Goal: Task Accomplishment & Management: Complete application form

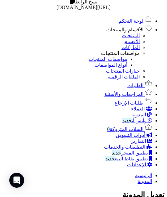
scroll to position [13, 0]
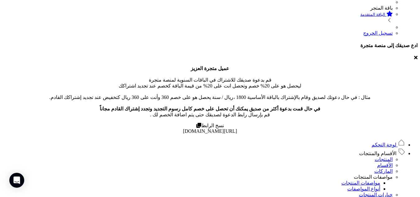
scroll to position [0, 0]
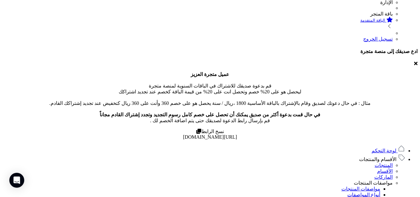
scroll to position [217, 0]
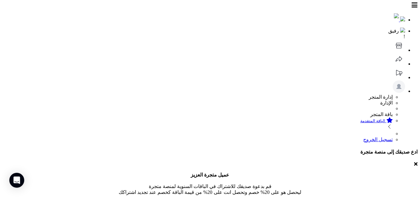
scroll to position [217, 0]
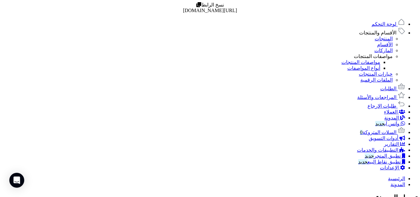
scroll to position [224, 0]
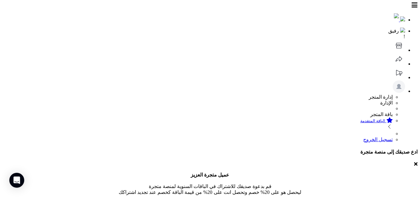
scroll to position [224, 0]
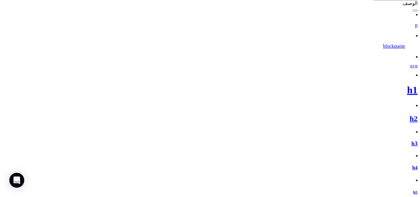
scroll to position [543, 0]
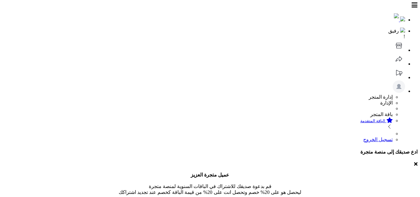
scroll to position [220, 0]
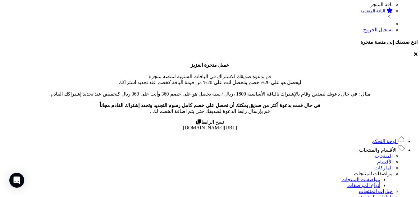
scroll to position [220, 0]
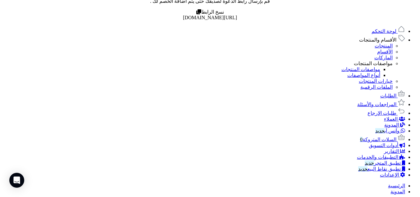
click at [387, 142] on span "السلات المتروكة 0" at bounding box center [378, 139] width 36 height 5
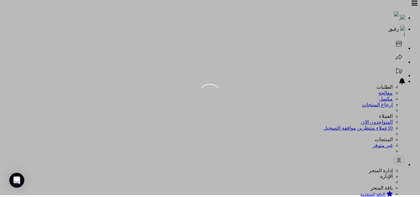
scroll to position [41, 0]
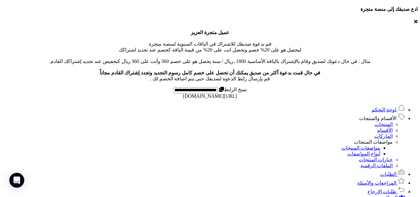
scroll to position [230, 0]
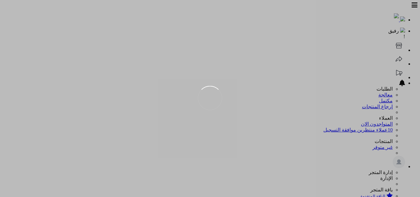
scroll to position [41, 0]
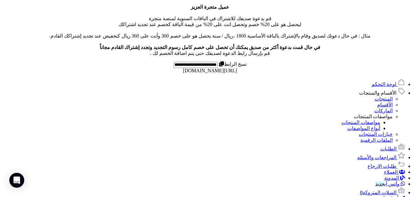
scroll to position [0, -11]
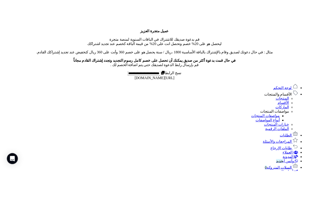
scroll to position [0, 0]
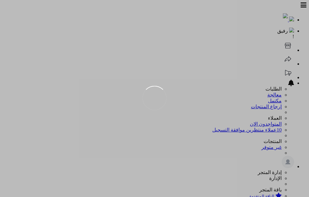
scroll to position [59, 0]
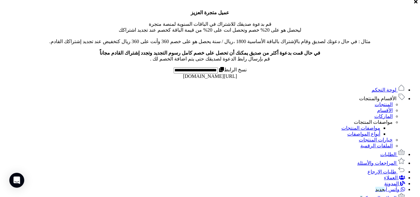
scroll to position [254, 0]
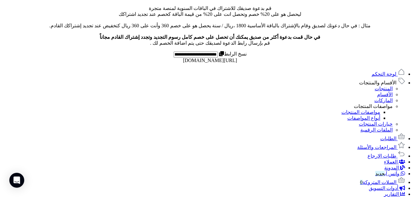
copy th "النشاط"
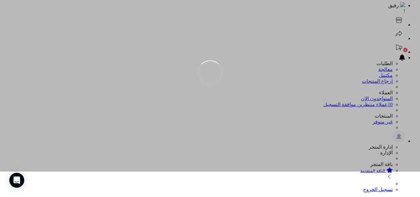
scroll to position [0, 0]
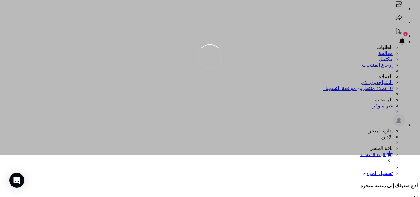
scroll to position [27, 0]
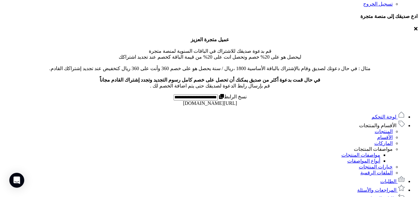
scroll to position [190, 0]
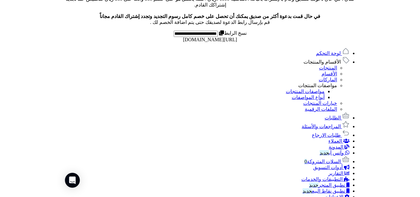
scroll to position [262, 0]
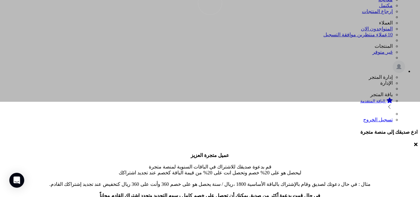
scroll to position [89, 0]
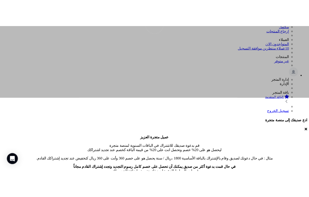
scroll to position [106, 0]
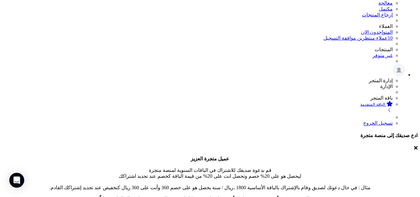
scroll to position [98, 0]
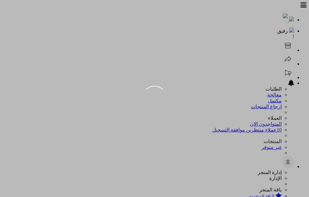
scroll to position [59, 0]
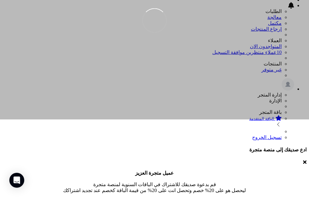
scroll to position [111, 0]
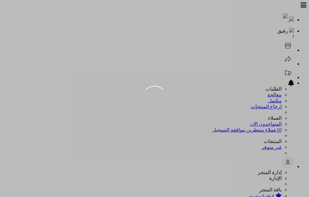
scroll to position [50, 0]
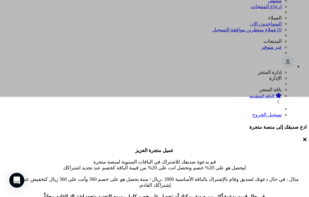
scroll to position [103, 0]
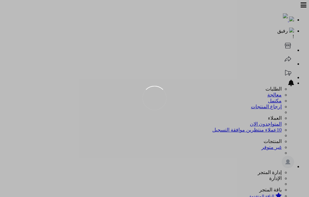
scroll to position [50, 0]
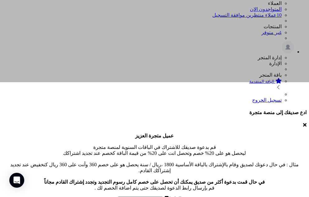
scroll to position [123, 0]
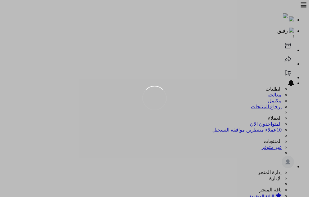
scroll to position [41, 0]
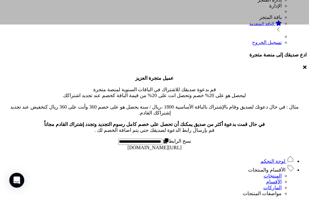
scroll to position [147, 0]
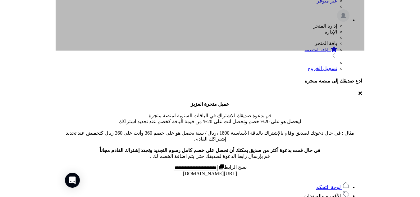
scroll to position [140, 0]
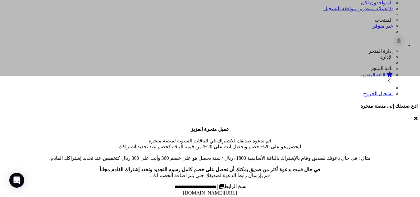
scroll to position [180, 0]
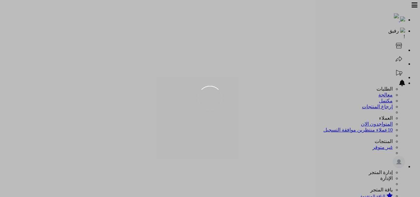
scroll to position [15, 0]
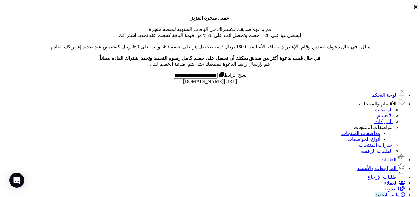
scroll to position [253, 0]
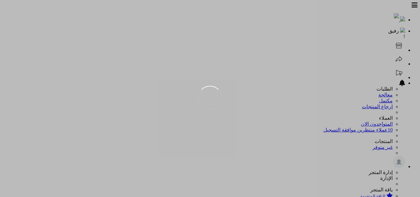
scroll to position [15, 0]
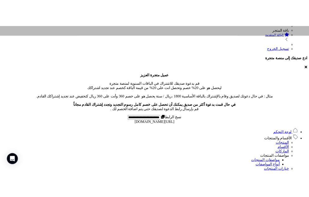
scroll to position [200, 0]
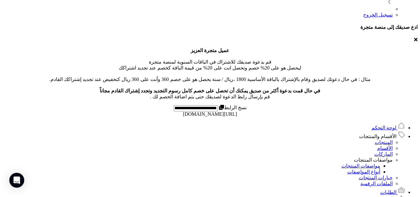
drag, startPoint x: 260, startPoint y: 69, endPoint x: 274, endPoint y: 70, distance: 13.1
copy span "يل متكر"
drag, startPoint x: 285, startPoint y: 71, endPoint x: 289, endPoint y: 70, distance: 4.0
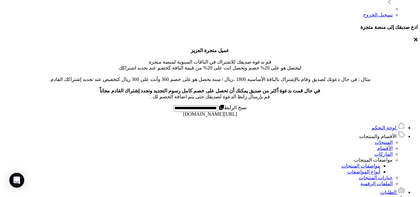
copy span "">"
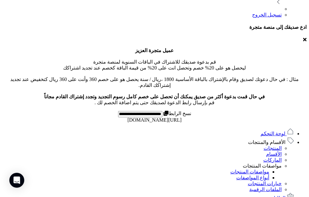
drag, startPoint x: 181, startPoint y: 85, endPoint x: 176, endPoint y: 85, distance: 4.7
drag, startPoint x: 164, startPoint y: 136, endPoint x: 177, endPoint y: 136, distance: 13.0
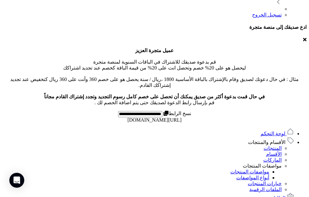
drag, startPoint x: 179, startPoint y: 85, endPoint x: 183, endPoint y: 85, distance: 4.4
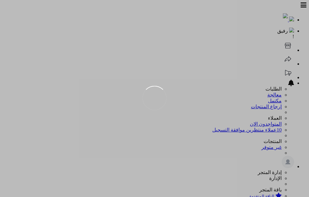
scroll to position [34, 0]
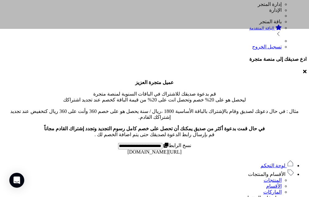
scroll to position [198, 0]
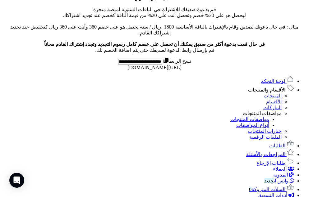
scroll to position [261, 0]
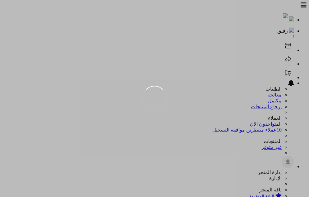
scroll to position [34, 0]
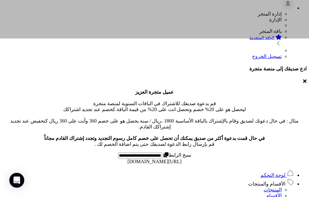
scroll to position [189, 0]
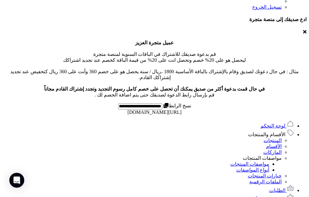
scroll to position [227, 0]
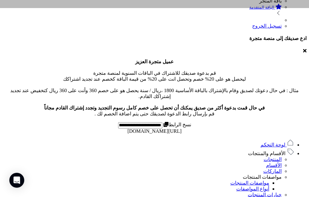
scroll to position [239, 0]
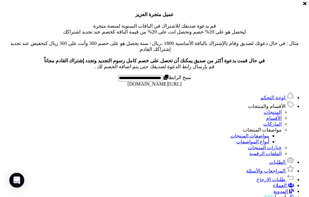
scroll to position [257, 0]
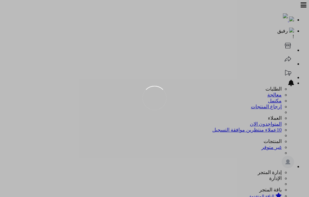
scroll to position [34, 0]
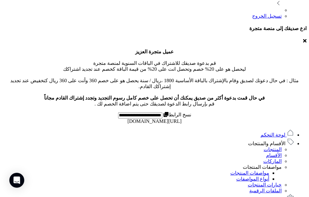
scroll to position [214, 0]
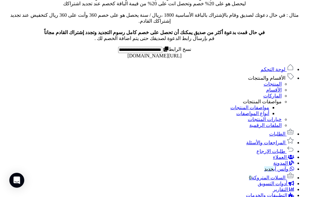
scroll to position [250, 0]
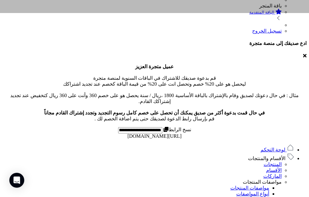
scroll to position [224, 0]
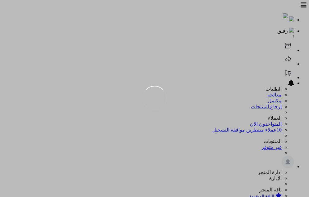
scroll to position [34, 0]
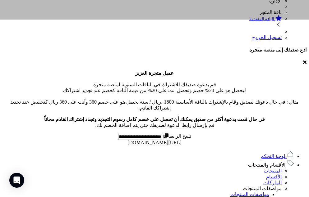
scroll to position [209, 0]
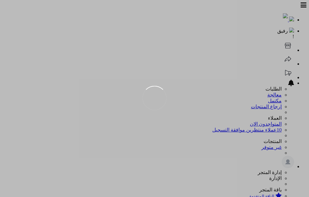
scroll to position [34, 0]
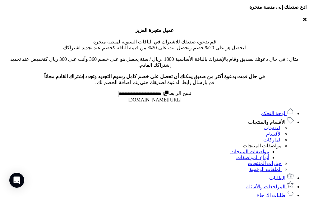
scroll to position [243, 0]
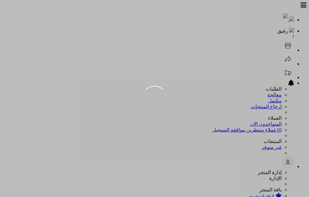
scroll to position [34, 0]
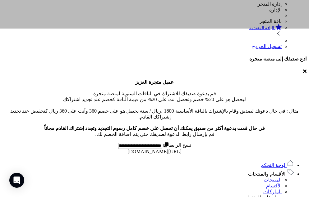
scroll to position [217, 0]
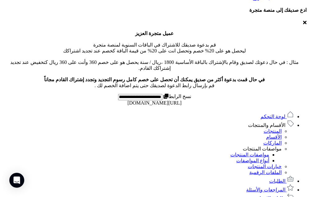
drag, startPoint x: 174, startPoint y: 68, endPoint x: 144, endPoint y: 73, distance: 30.3
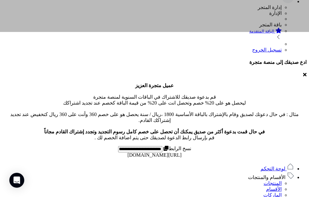
scroll to position [210, 0]
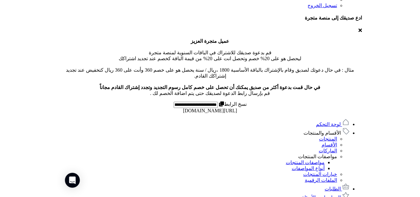
scroll to position [203, 0]
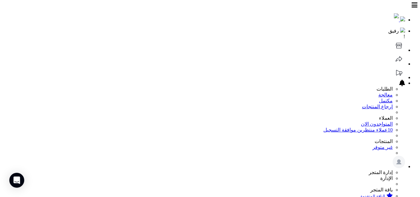
type input "****"
type input "**********"
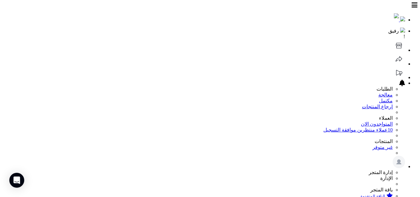
type input "*****"
type input "**********"
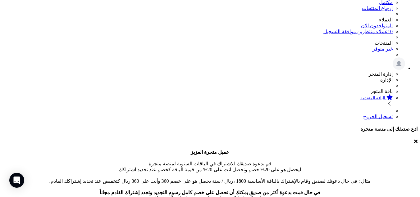
scroll to position [120, 0]
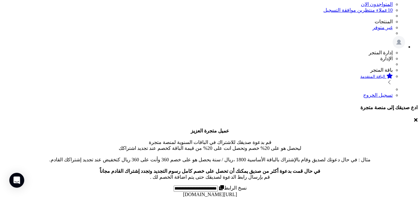
type input "**********"
select select "*"
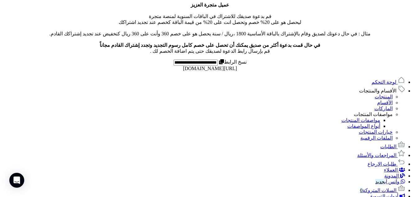
type textarea "****"
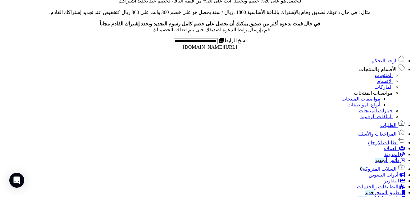
scroll to position [287, 0]
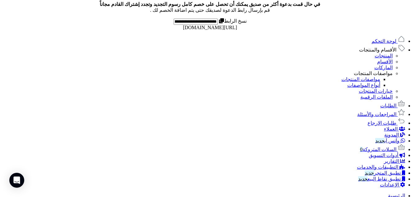
type input "*"
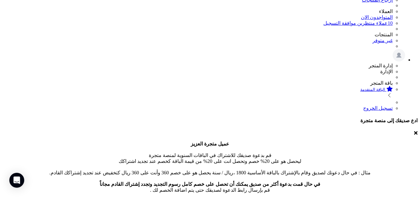
scroll to position [42, 0]
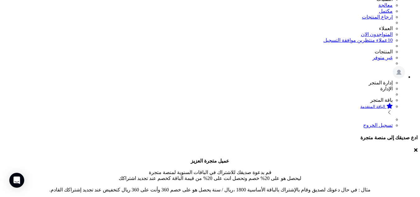
scroll to position [102, 0]
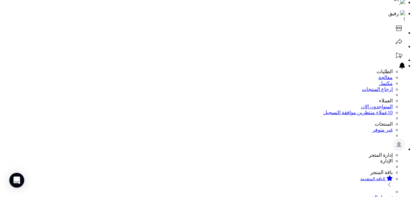
scroll to position [8, 0]
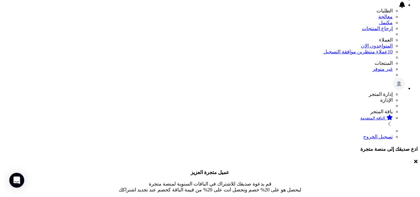
scroll to position [89, 0]
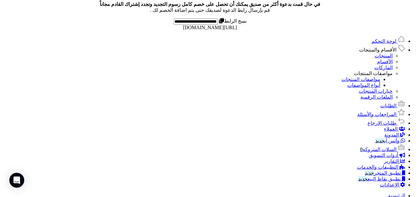
scroll to position [293, 0]
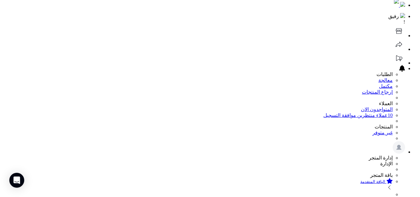
scroll to position [0, 0]
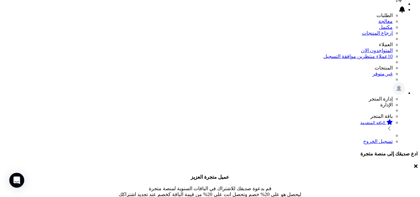
scroll to position [122, 0]
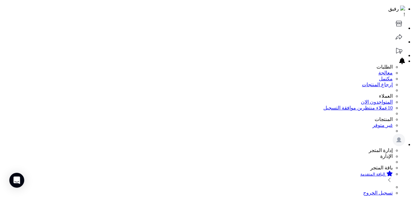
scroll to position [68, 0]
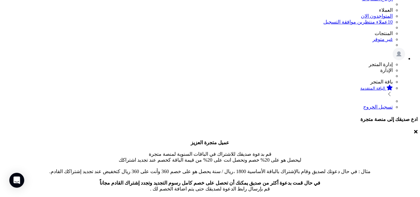
scroll to position [110, 0]
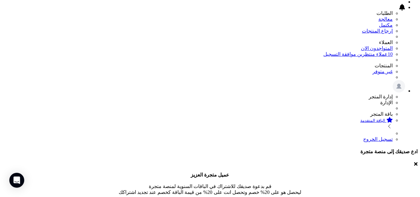
scroll to position [116, 0]
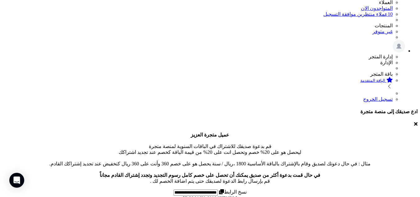
type textarea "****"
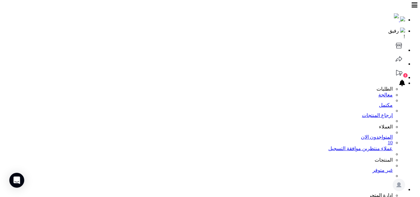
scroll to position [20, 0]
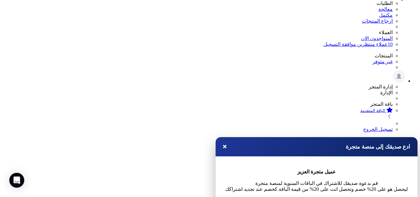
scroll to position [87, 0]
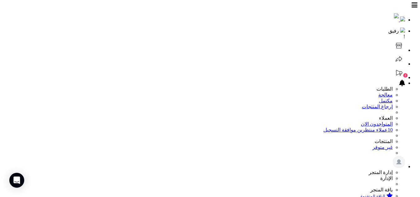
scroll to position [87, 0]
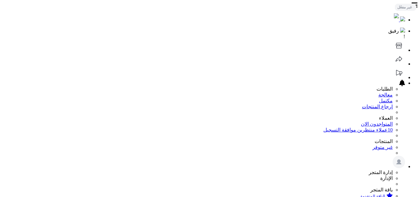
scroll to position [87, 0]
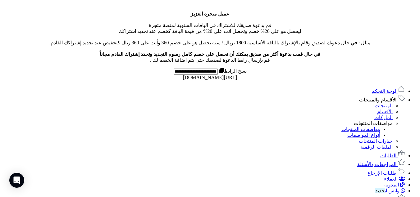
scroll to position [206, 0]
